Goal: Complete application form: Complete application form

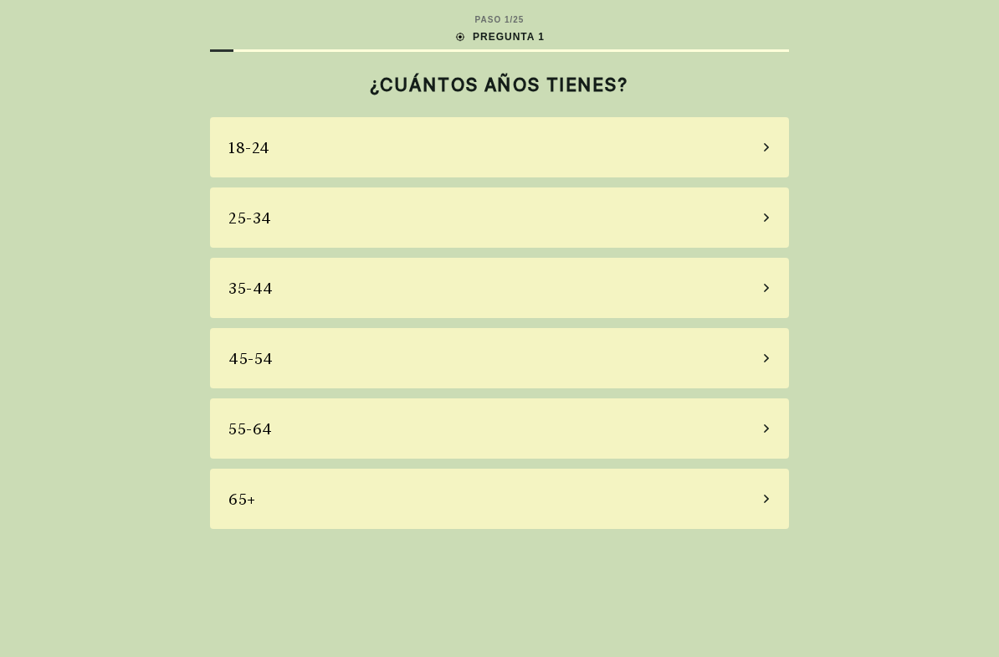
click at [701, 504] on div "65+" at bounding box center [499, 499] width 579 height 60
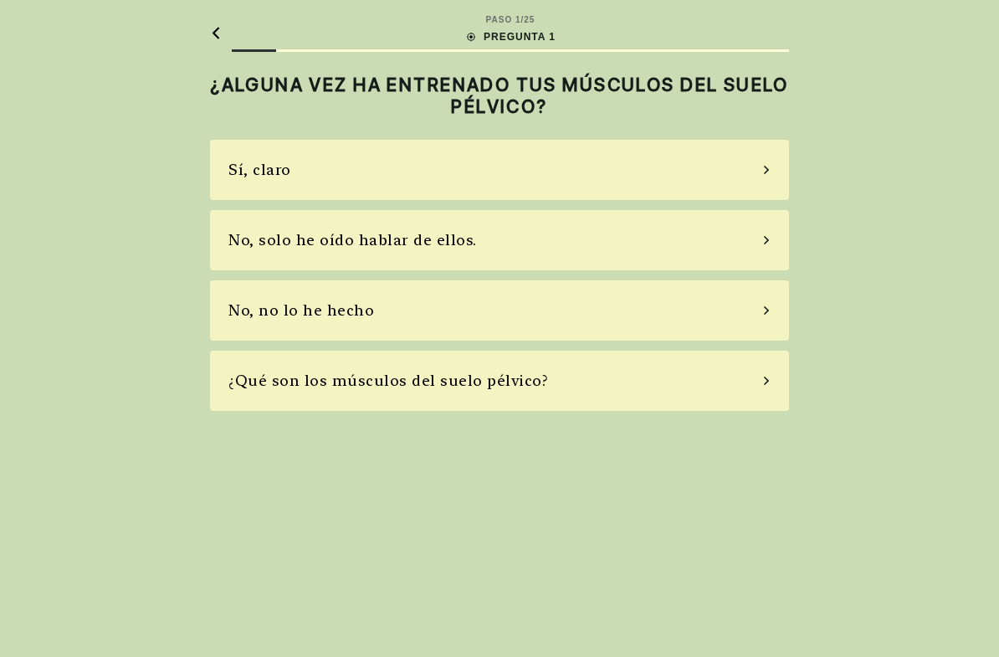
click at [716, 175] on div "Sí, claro" at bounding box center [499, 170] width 579 height 60
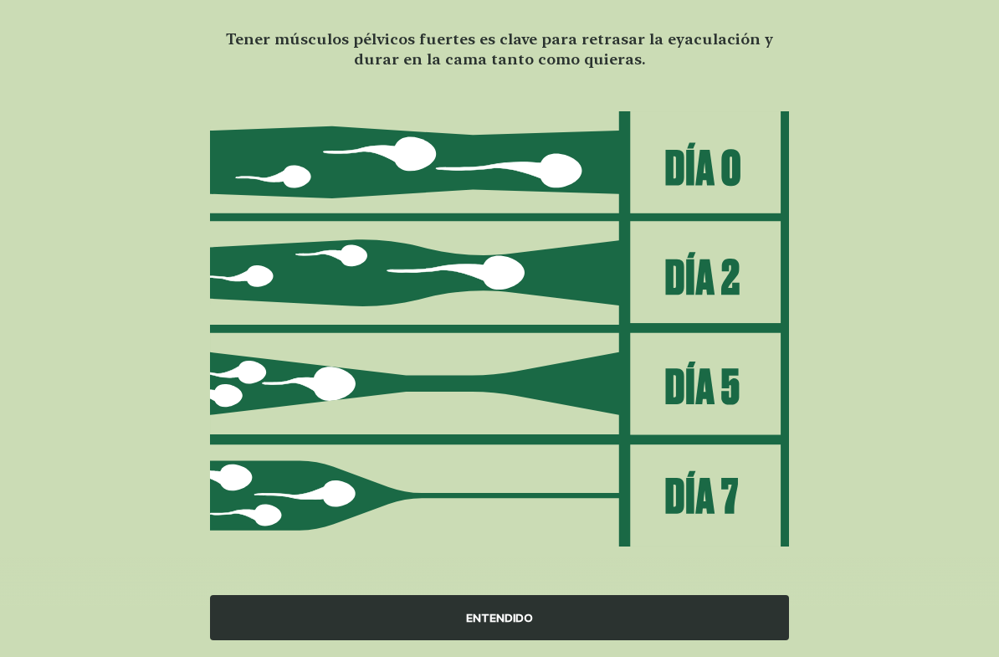
scroll to position [124, 0]
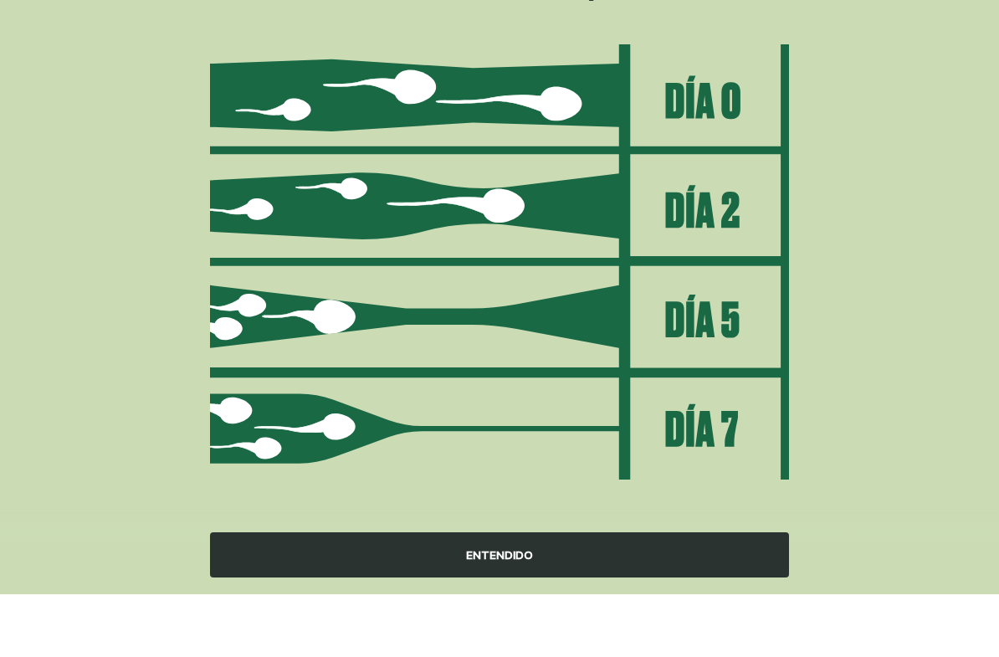
click at [508, 611] on font "ENTENDIDO" at bounding box center [499, 617] width 67 height 13
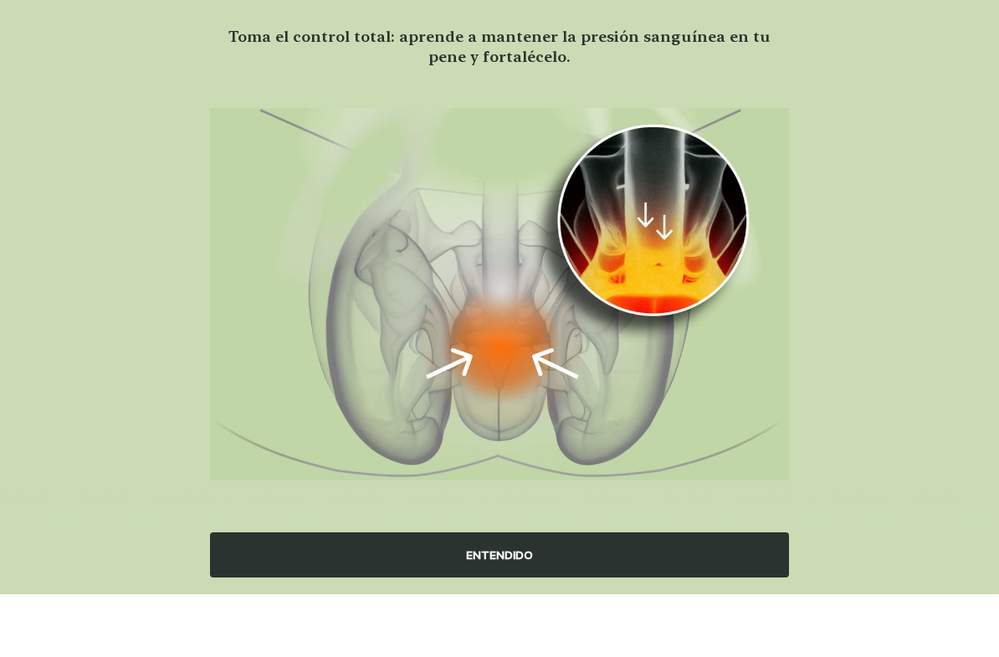
scroll to position [121, 0]
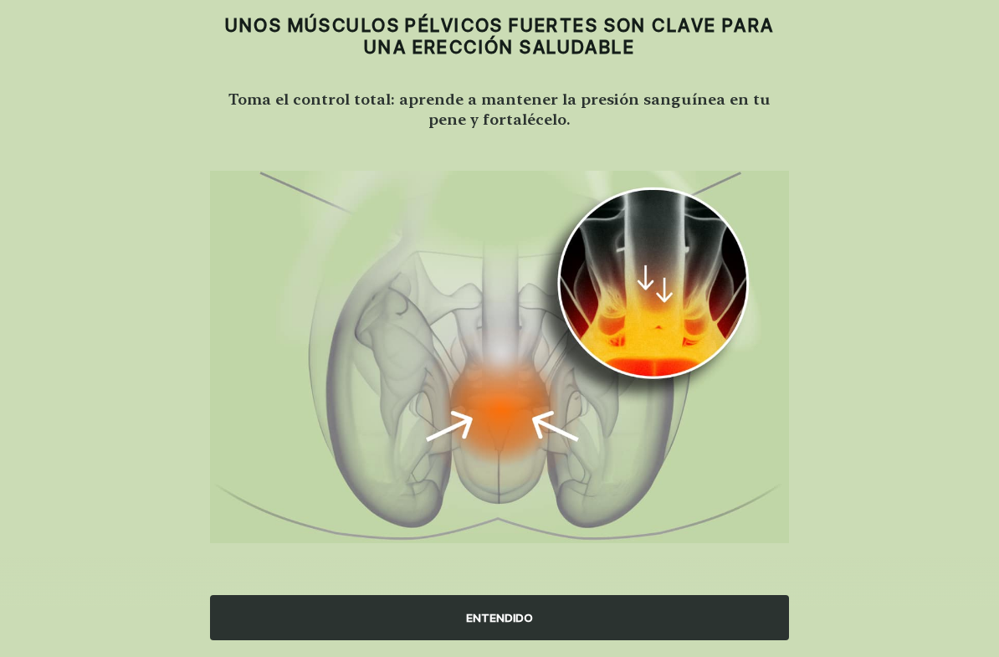
click at [501, 548] on div "ENTENDIDO" at bounding box center [499, 407] width 579 height 473
click at [510, 557] on div "ENTENDIDO" at bounding box center [499, 607] width 999 height 100
click at [519, 558] on div "ENTENDIDO" at bounding box center [499, 607] width 999 height 100
click at [571, 551] on div "ENTENDIDO" at bounding box center [499, 407] width 579 height 473
click at [523, 366] on img at bounding box center [499, 357] width 579 height 372
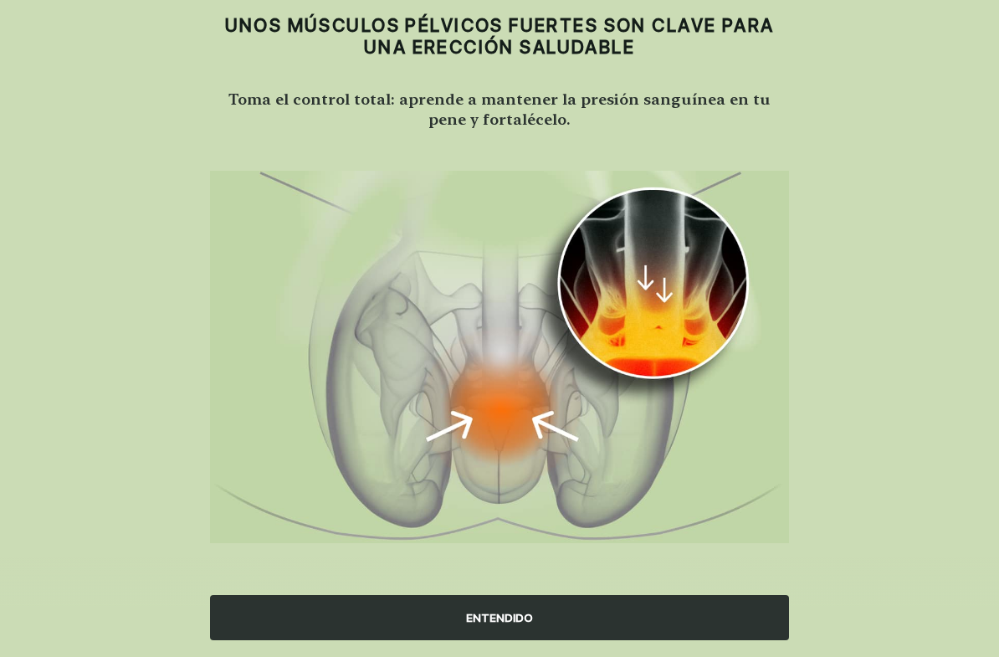
click at [685, 220] on img at bounding box center [499, 357] width 579 height 372
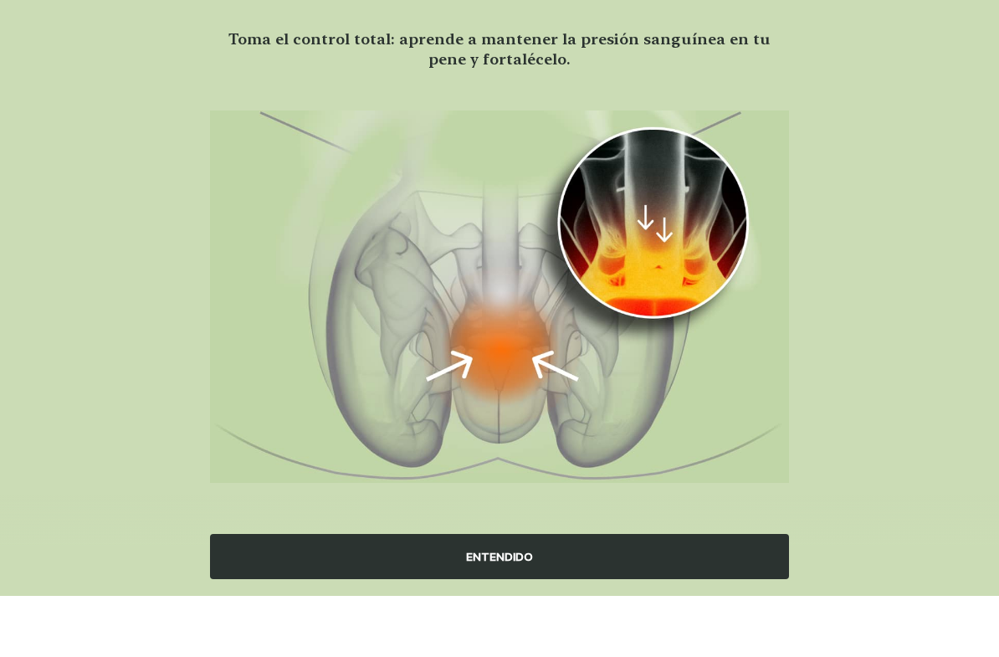
click at [526, 376] on img at bounding box center [499, 358] width 579 height 372
click at [519, 611] on font "ENTENDIDO" at bounding box center [499, 617] width 67 height 13
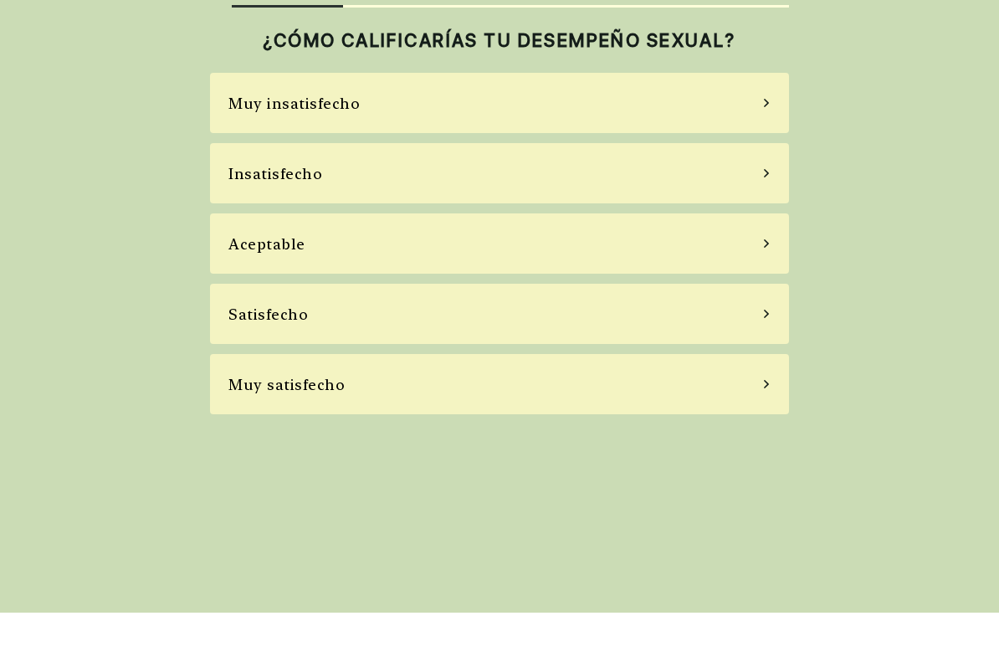
scroll to position [0, 0]
click at [605, 328] on div "Satisfecho" at bounding box center [499, 358] width 579 height 60
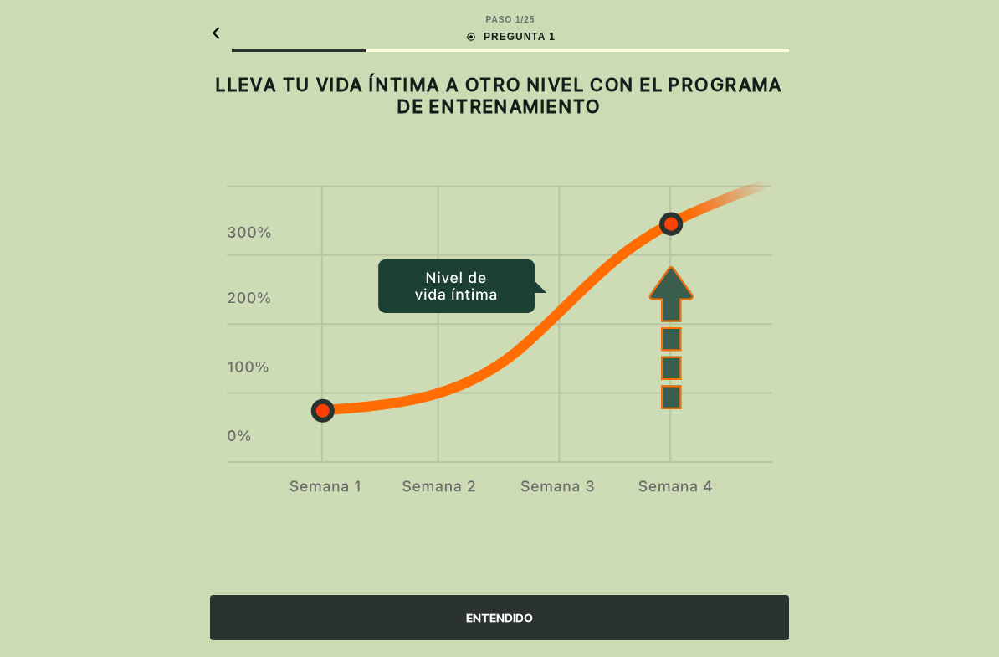
scroll to position [10, 0]
click at [536, 31] on font "PREGUNTA 1" at bounding box center [520, 37] width 72 height 12
click at [574, 101] on font "LLEVA TU VIDA ÍNTIMA A OTRO NIVEL CON EL PROGRAMA DE ENTRENAMIENTO" at bounding box center [499, 96] width 567 height 44
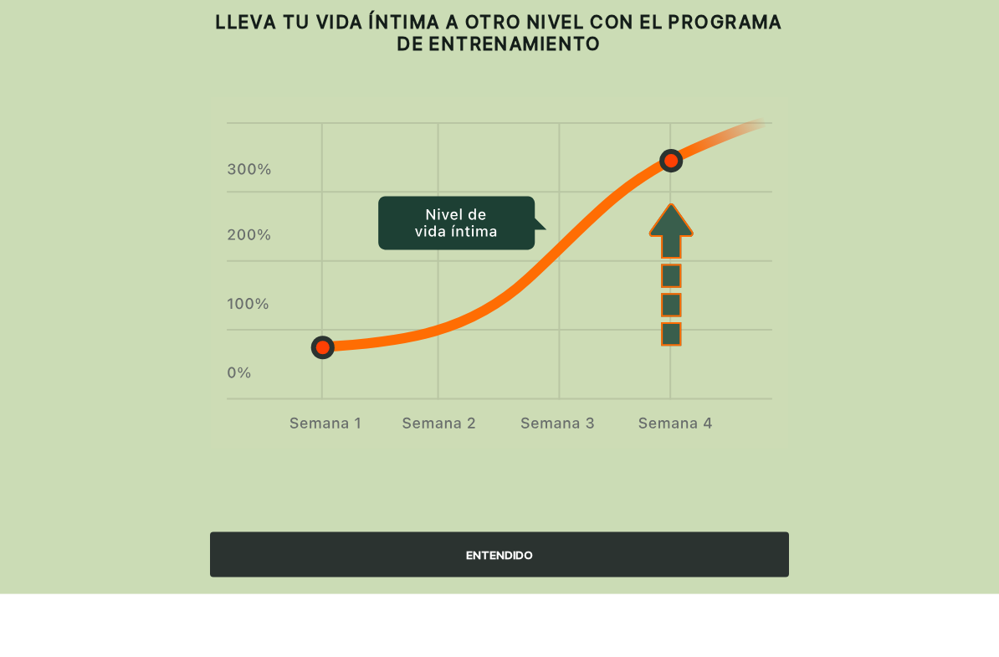
scroll to position [41, 0]
click at [508, 611] on font "ENTENDIDO" at bounding box center [499, 617] width 67 height 13
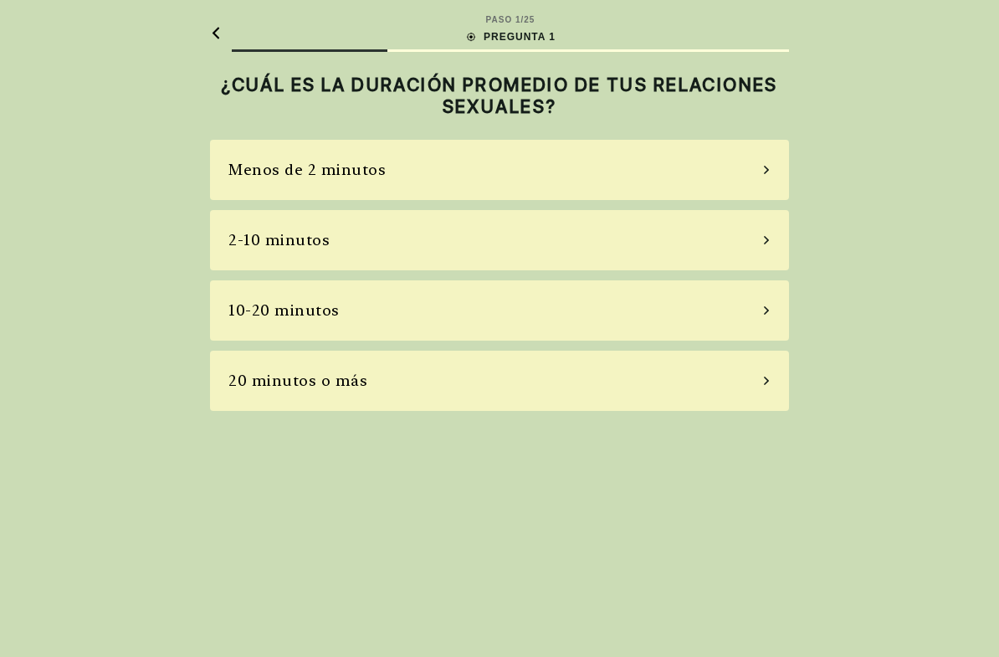
scroll to position [12, 0]
click at [525, 302] on div "10-20 minutos" at bounding box center [499, 310] width 579 height 60
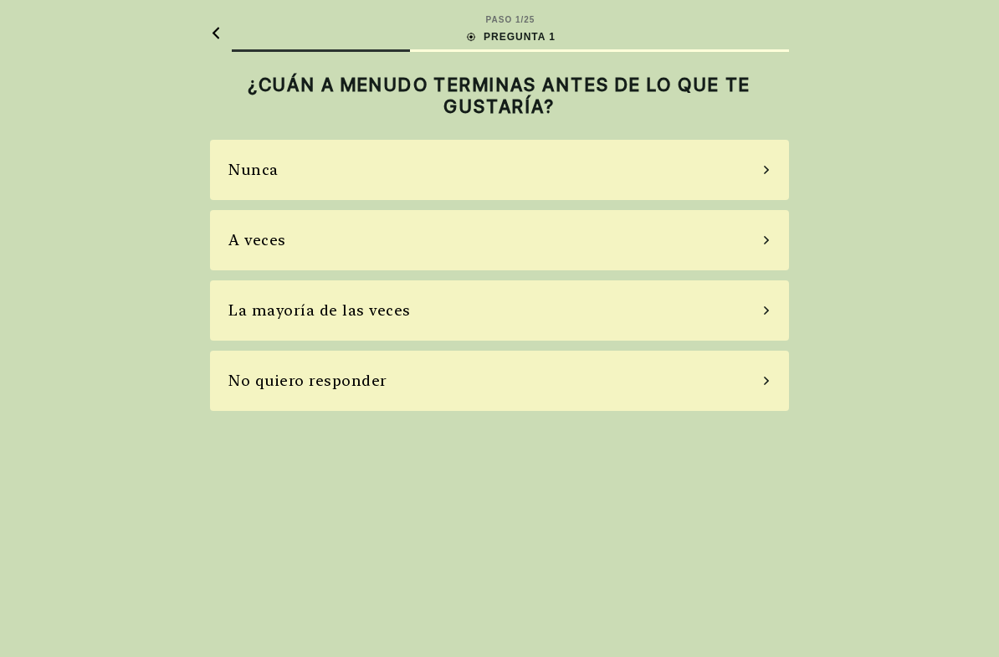
click at [557, 153] on div "Nunca" at bounding box center [499, 170] width 579 height 60
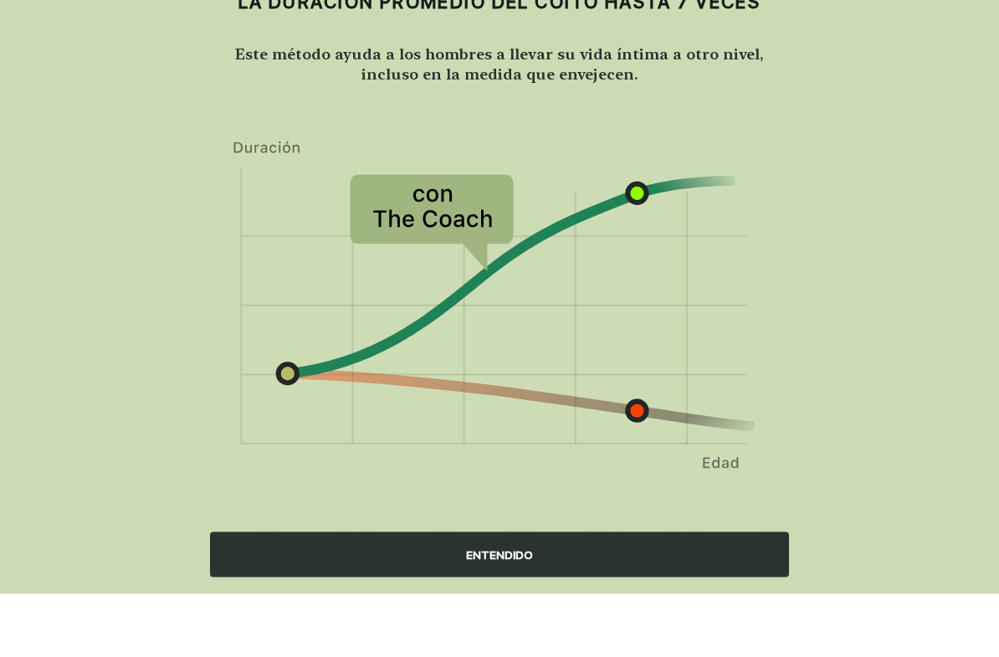
scroll to position [63, 0]
click at [506, 595] on div "ENTENDIDO" at bounding box center [499, 617] width 579 height 45
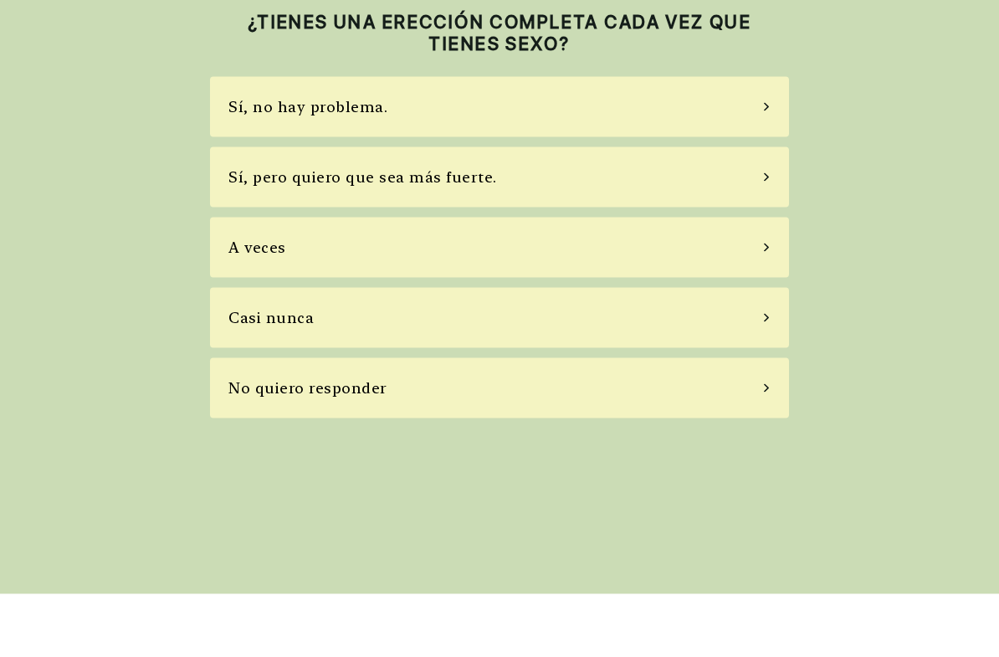
scroll to position [15, 0]
click at [572, 210] on div "Sí, pero quiero que sea más fuerte." at bounding box center [499, 240] width 579 height 60
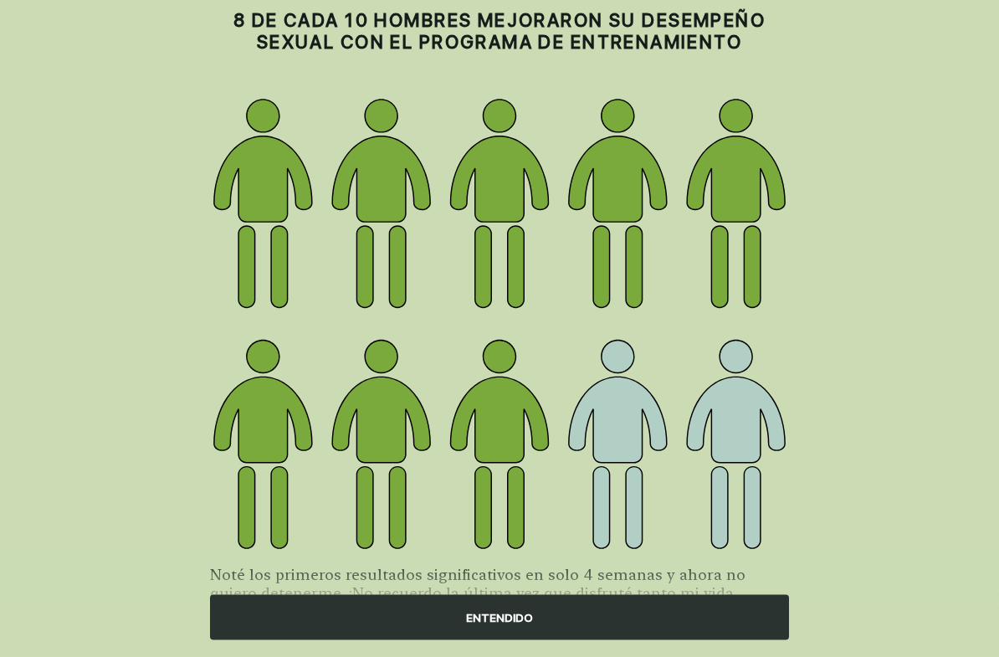
scroll to position [151, 0]
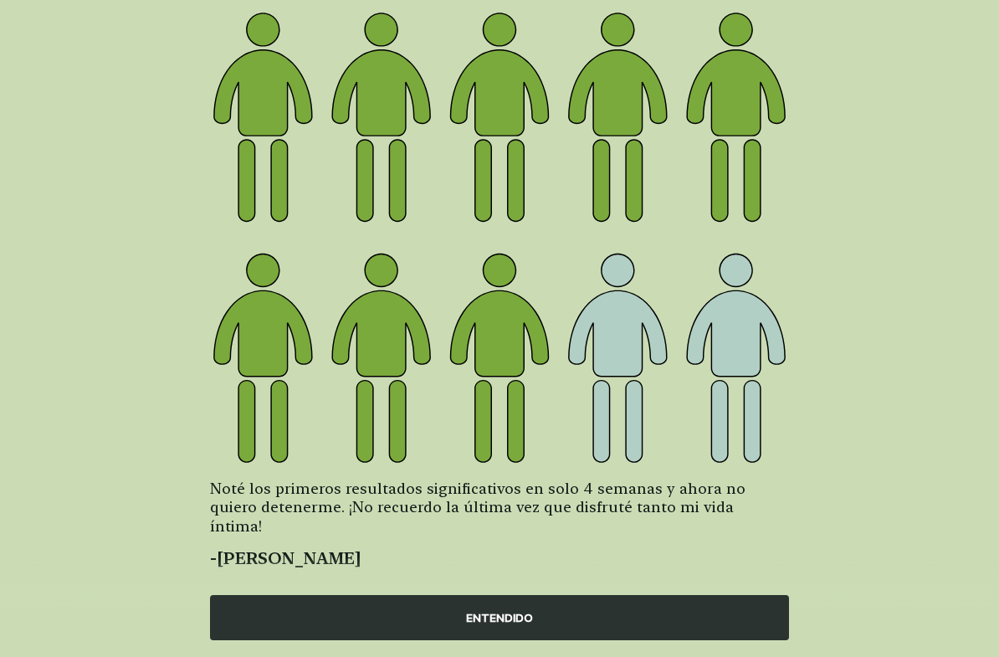
click at [508, 635] on div "ENTENDIDO" at bounding box center [499, 617] width 579 height 45
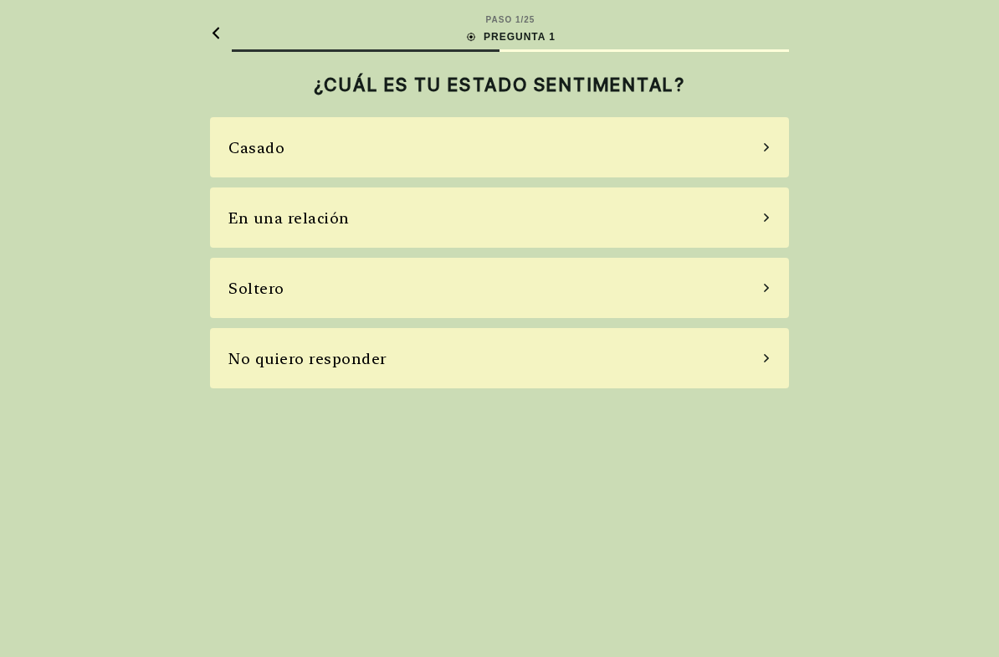
scroll to position [0, 0]
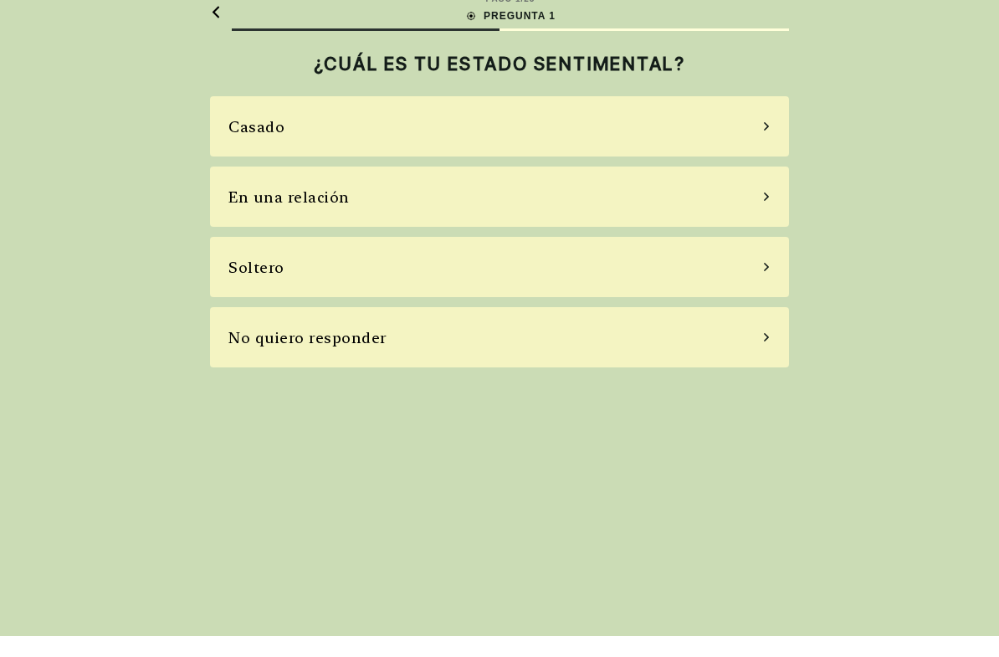
click at [618, 264] on div "Soltero" at bounding box center [499, 288] width 579 height 60
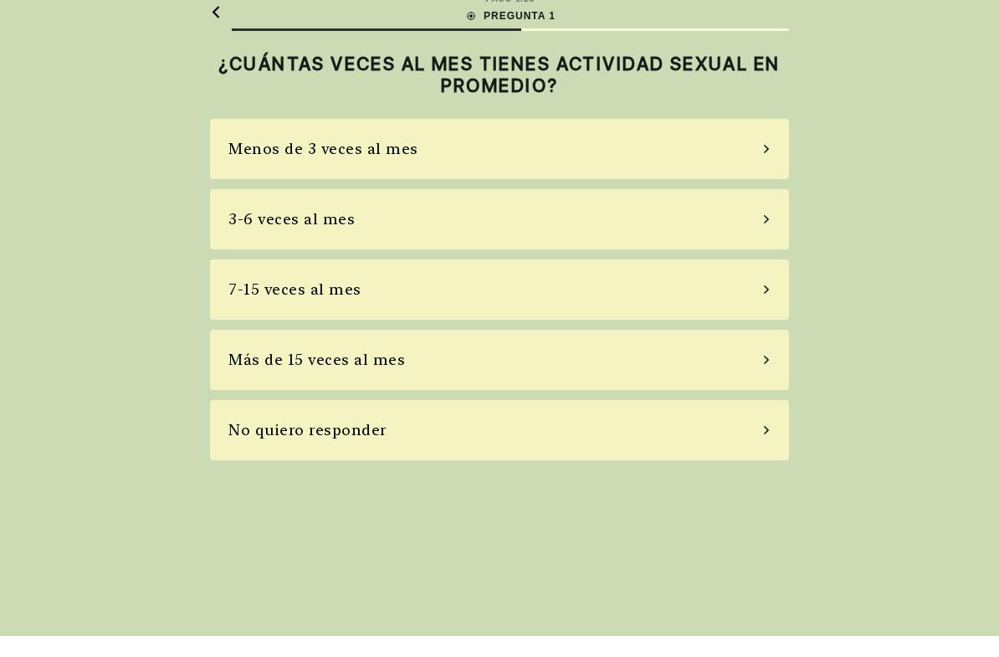
click at [612, 218] on div "3-6 veces al mes" at bounding box center [499, 240] width 579 height 60
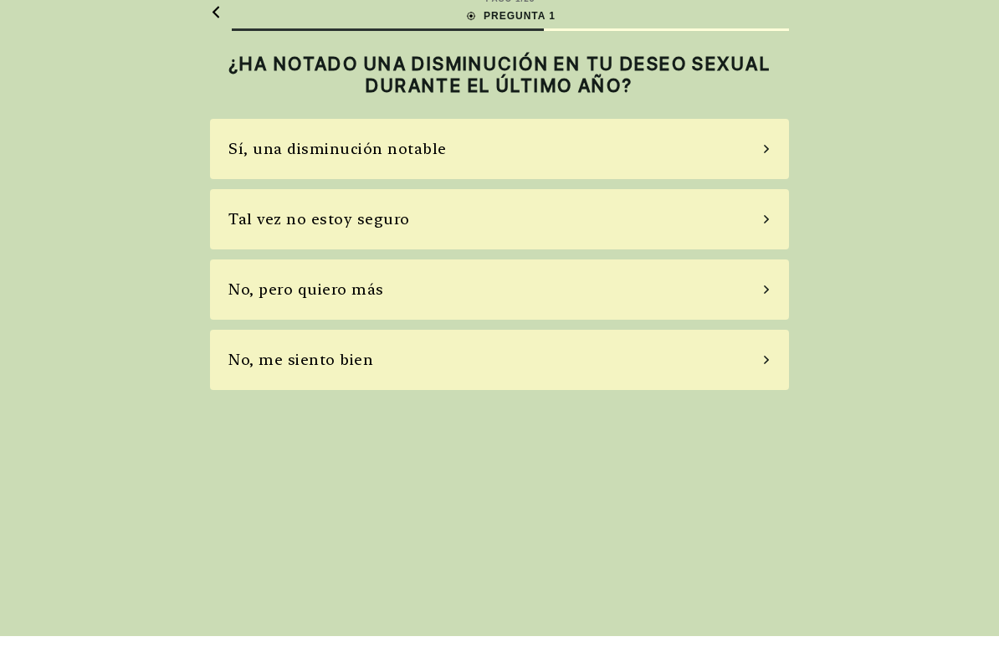
click at [568, 362] on div "No, me siento bien" at bounding box center [499, 381] width 579 height 60
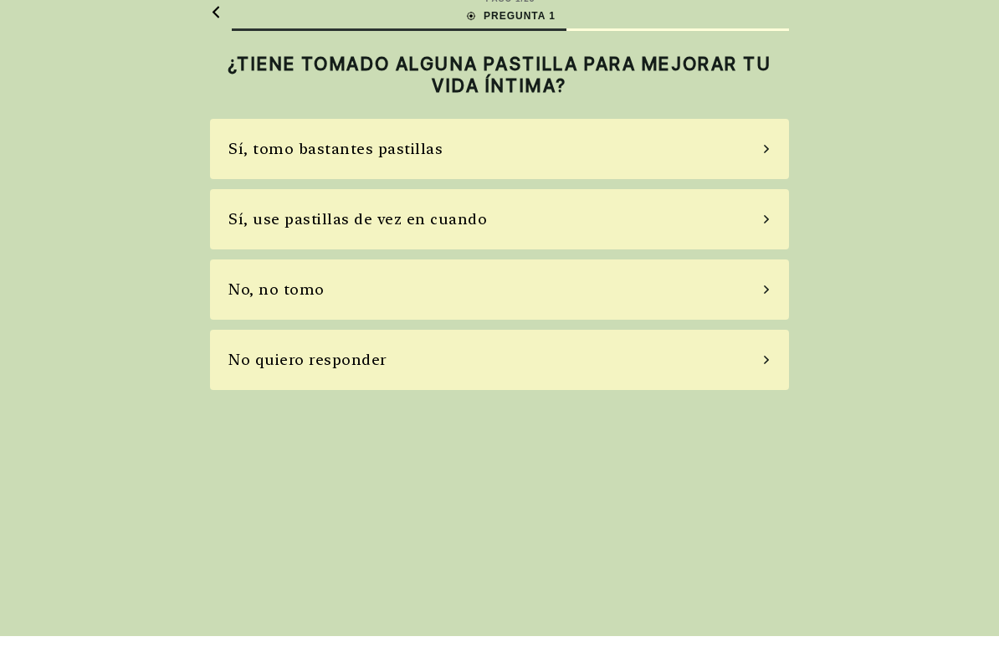
click at [580, 220] on div "Sí, use pastillas de vez en cuando" at bounding box center [499, 240] width 579 height 60
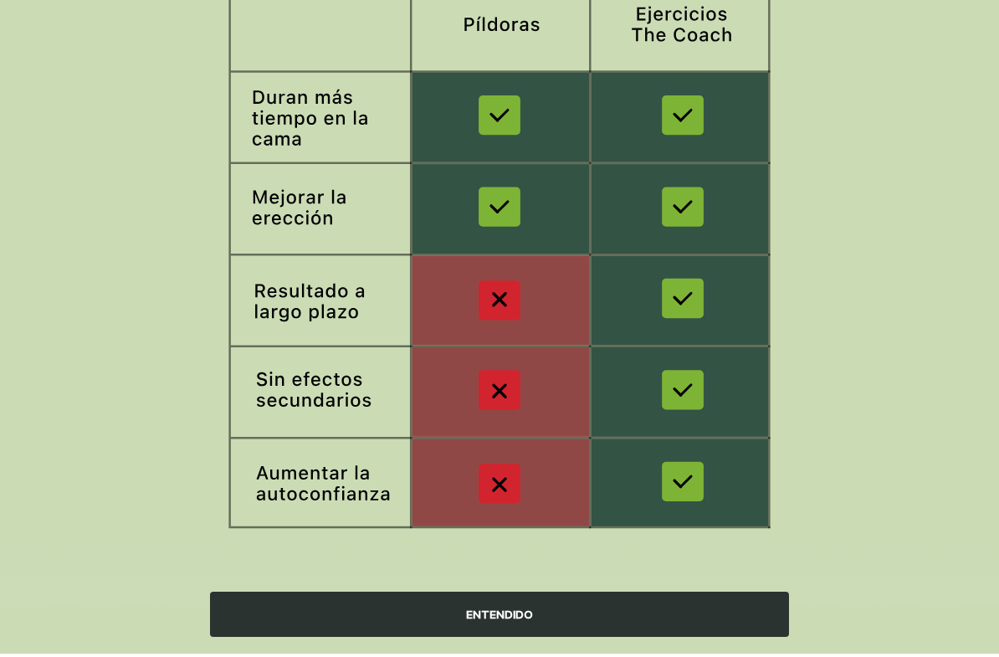
scroll to position [227, 0]
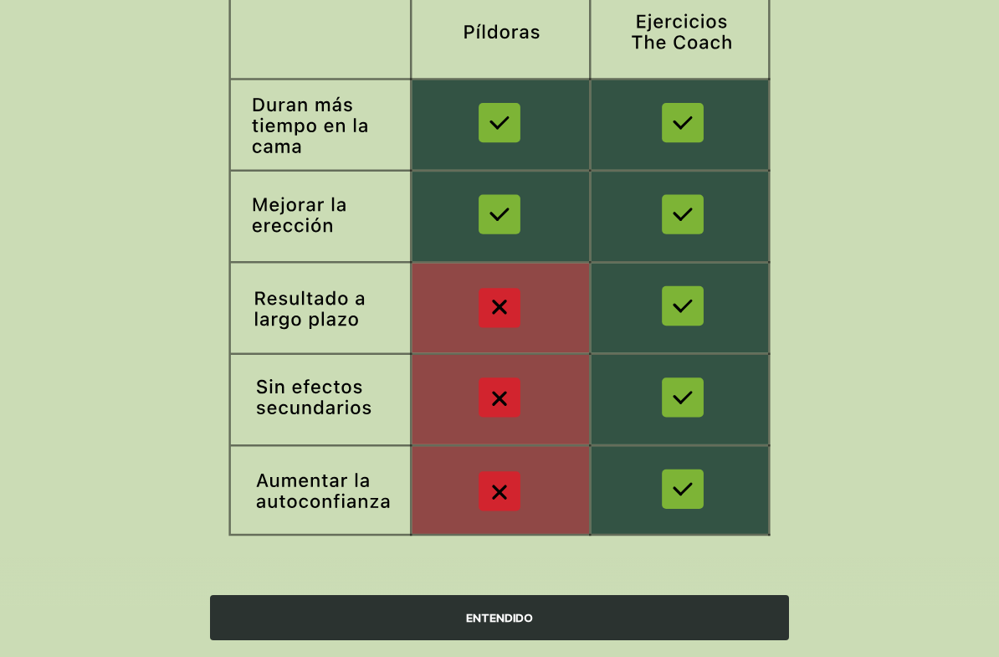
click at [500, 635] on div "ENTENDIDO" at bounding box center [499, 617] width 579 height 45
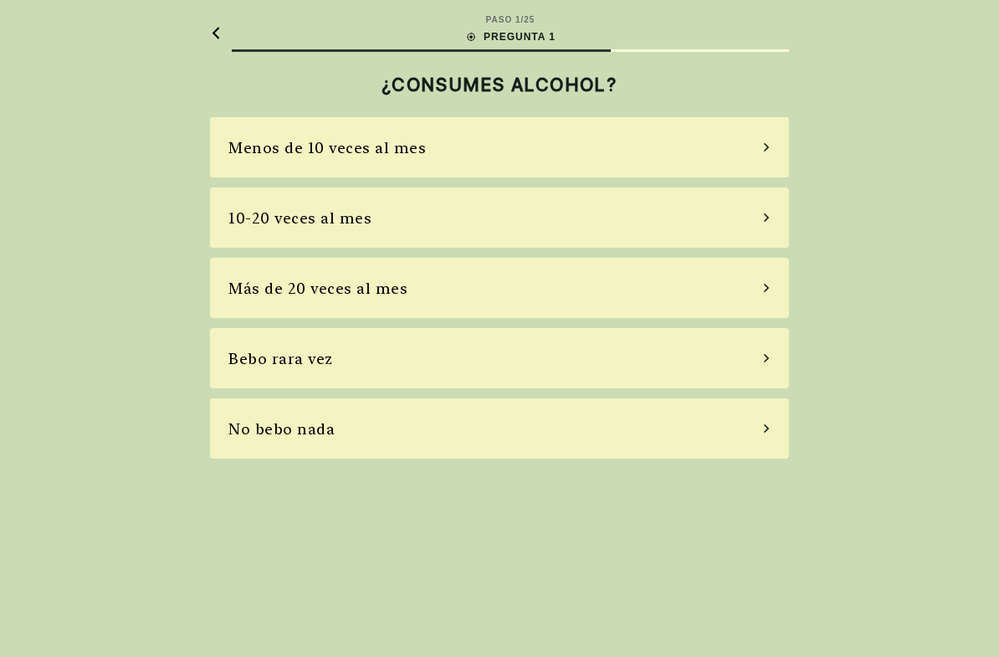
scroll to position [37, 0]
click at [701, 328] on div "Bebo rara vez" at bounding box center [499, 358] width 579 height 60
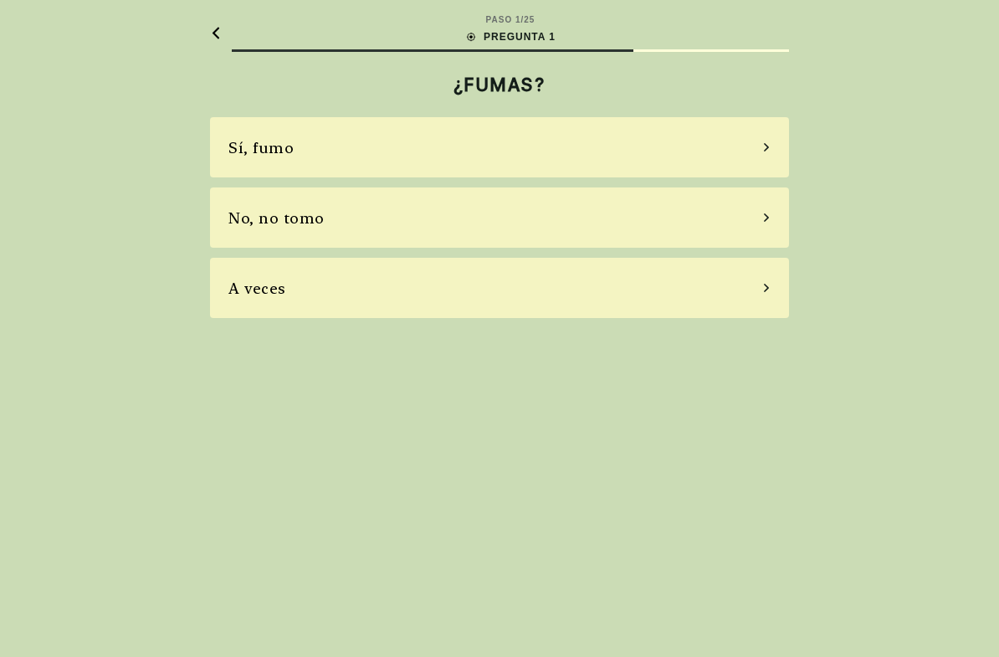
click at [736, 187] on div "No, no tomo" at bounding box center [499, 217] width 579 height 60
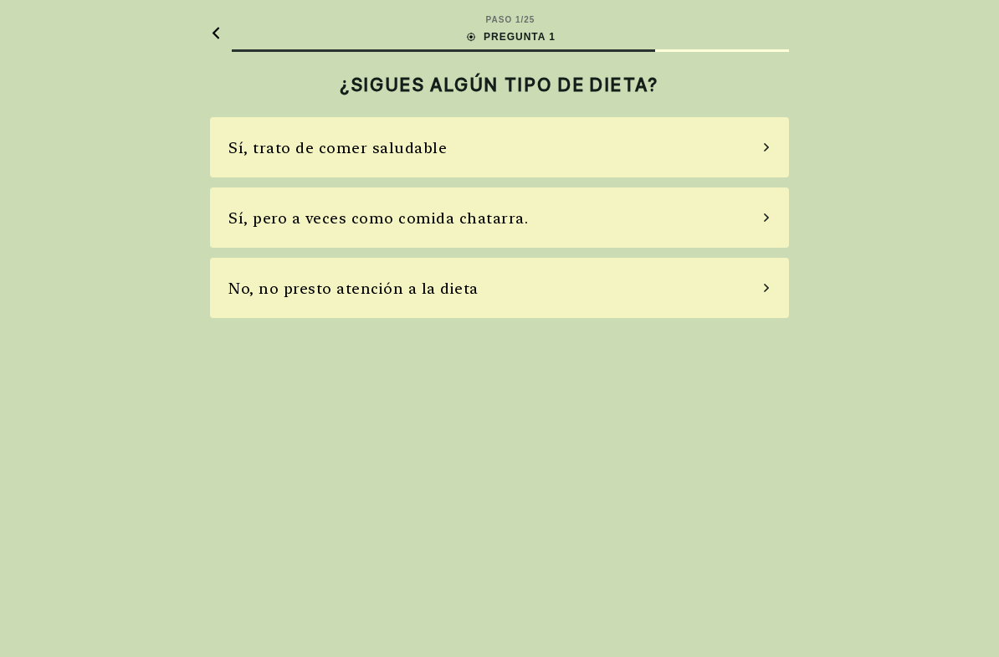
click at [708, 117] on div "Sí, trato de comer saludable" at bounding box center [499, 147] width 579 height 60
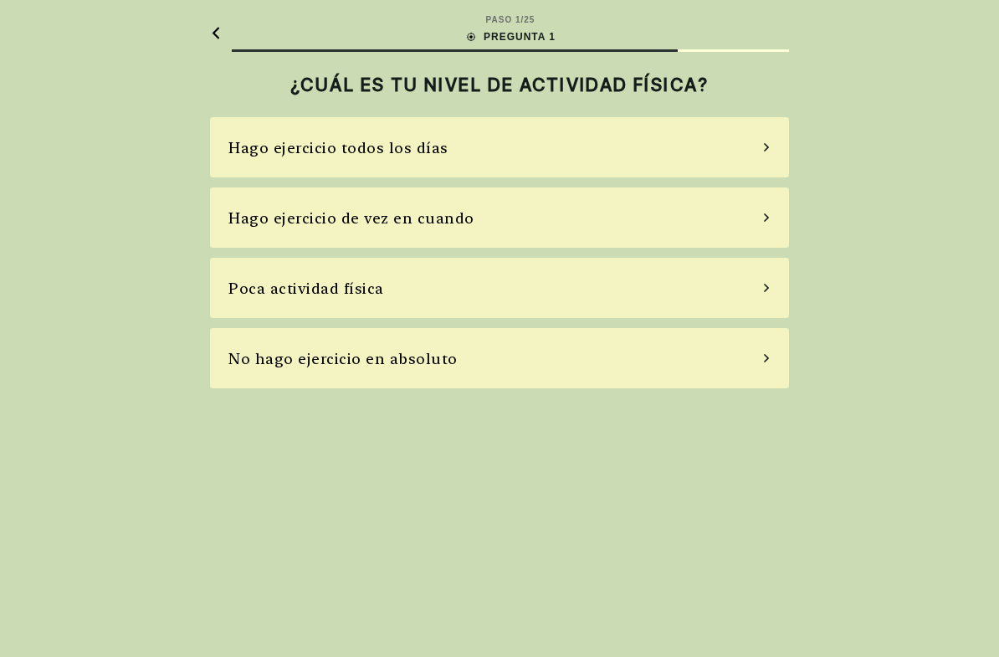
click at [685, 117] on div "Hago ejercicio todos los días" at bounding box center [499, 147] width 579 height 60
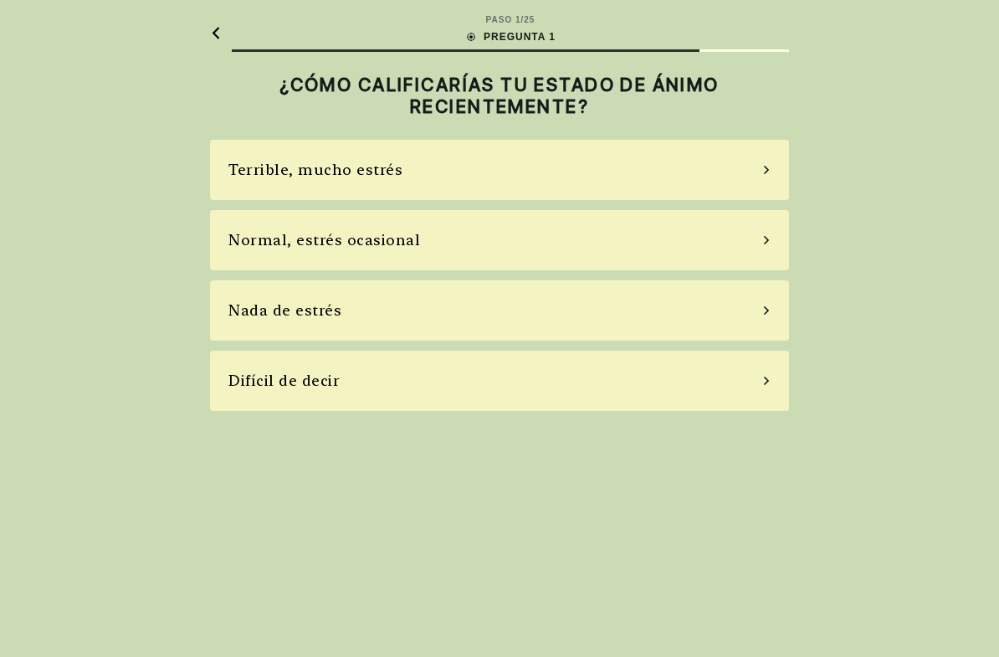
click at [690, 210] on div "Normal, estrés ocasional" at bounding box center [499, 240] width 579 height 60
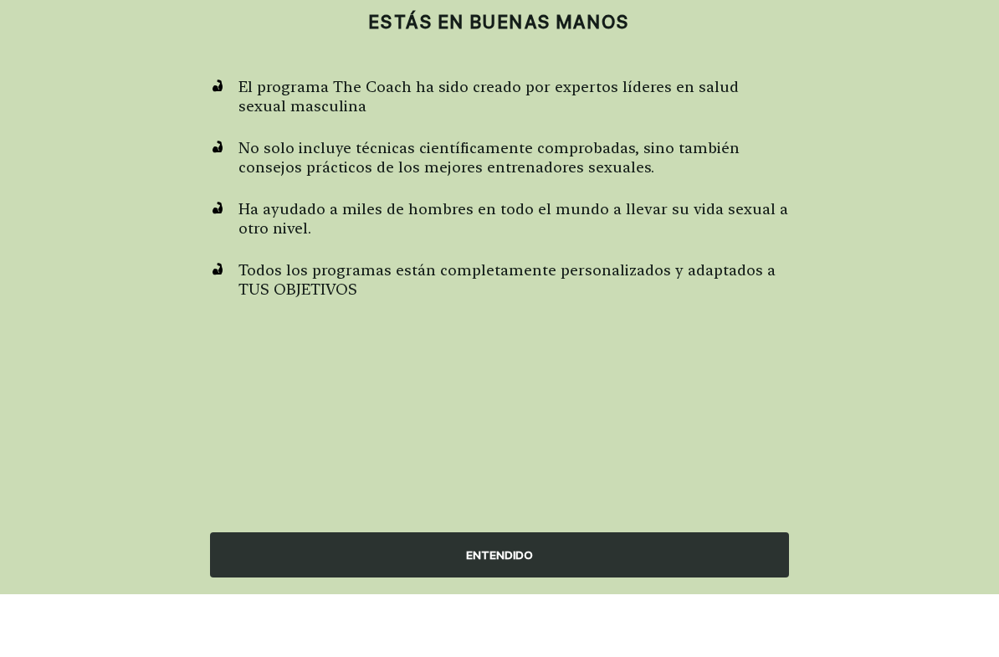
scroll to position [41, 0]
click at [502, 595] on div "ENTENDIDO" at bounding box center [499, 617] width 579 height 45
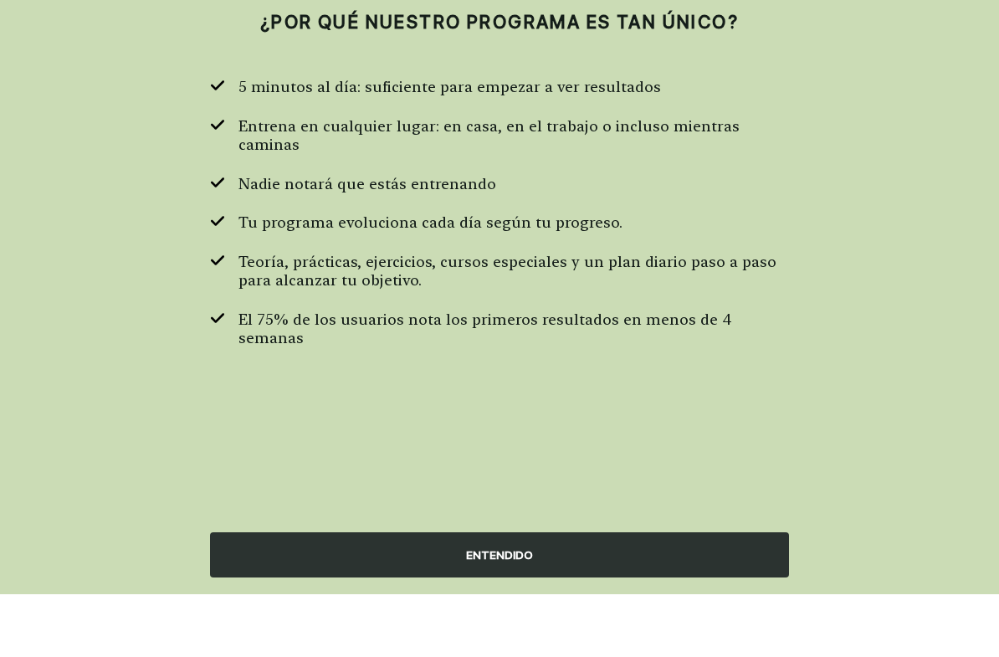
click at [515, 609] on font "ENTENDIDO" at bounding box center [499, 618] width 67 height 18
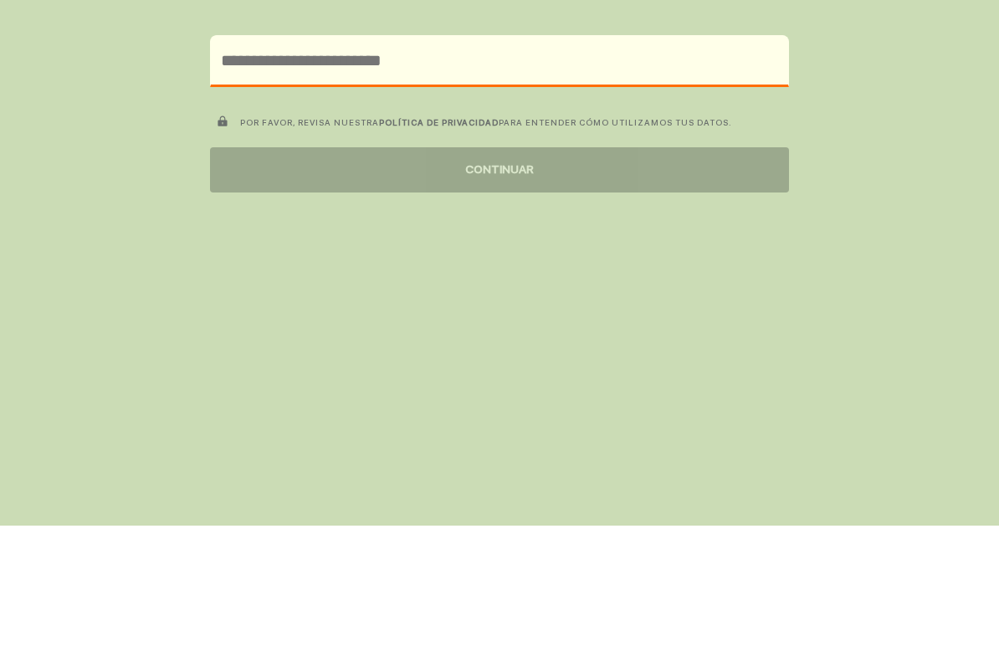
scroll to position [0, 0]
